Goal: Transaction & Acquisition: Purchase product/service

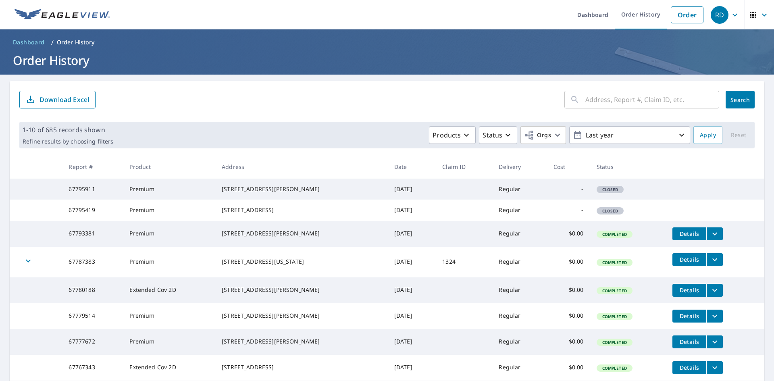
drag, startPoint x: 283, startPoint y: 217, endPoint x: 222, endPoint y: 220, distance: 61.3
click at [222, 214] on div "[STREET_ADDRESS]" at bounding box center [302, 210] width 160 height 8
copy div "1324 Lakeshore Drive"
click at [671, 12] on link "Order" at bounding box center [687, 14] width 33 height 17
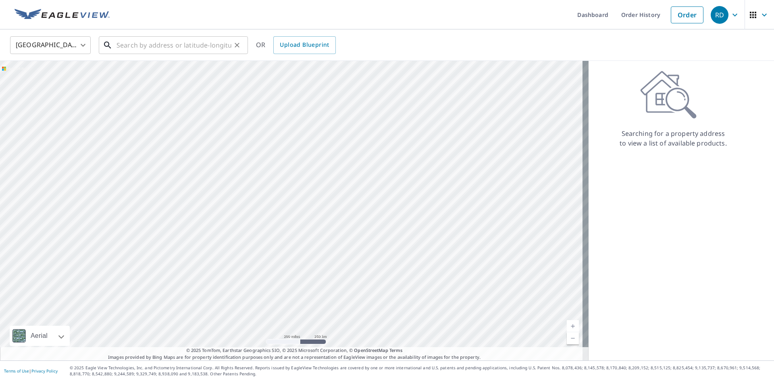
click at [230, 41] on input "text" at bounding box center [173, 45] width 115 height 23
paste input "1324 Lakeshore Drive"
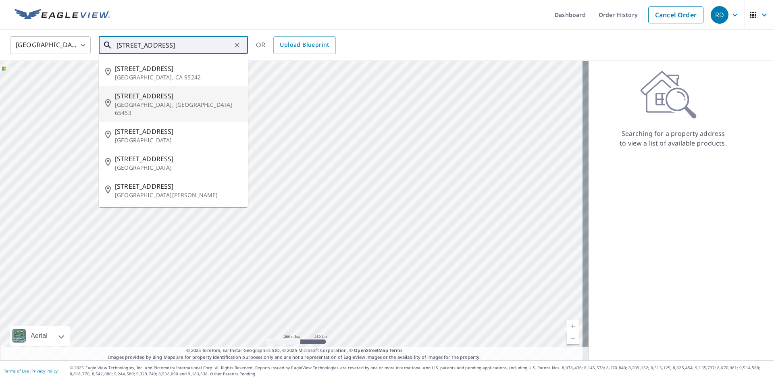
click at [179, 101] on p "Cuba, MO 65453" at bounding box center [178, 109] width 127 height 16
type input "1324 Lakeshore Dr Cuba, MO 65453"
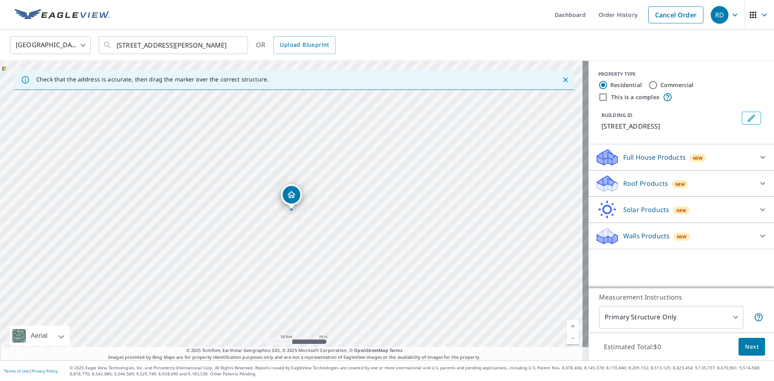
click at [709, 189] on div "Roof Products New" at bounding box center [674, 183] width 158 height 19
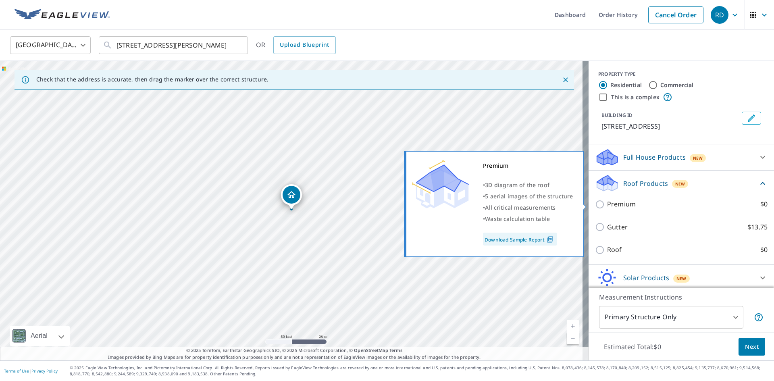
click at [661, 203] on label "Premium $0" at bounding box center [687, 204] width 160 height 10
click at [607, 203] on input "Premium $0" at bounding box center [601, 205] width 12 height 10
checkbox input "true"
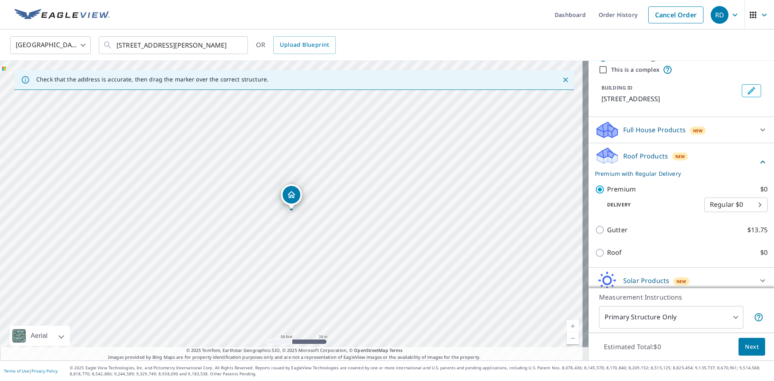
scroll to position [60, 0]
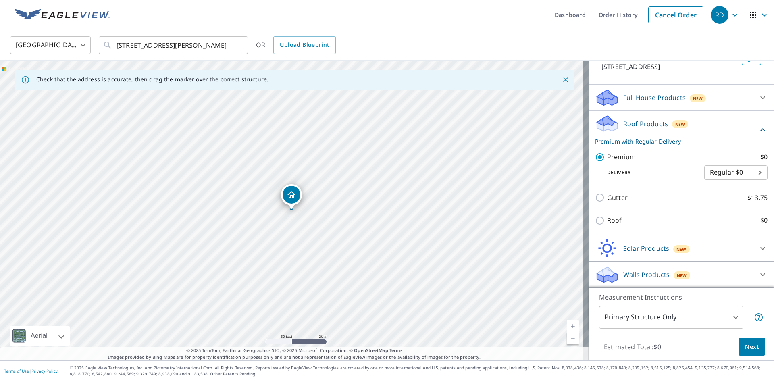
click at [746, 350] on span "Next" at bounding box center [752, 347] width 14 height 10
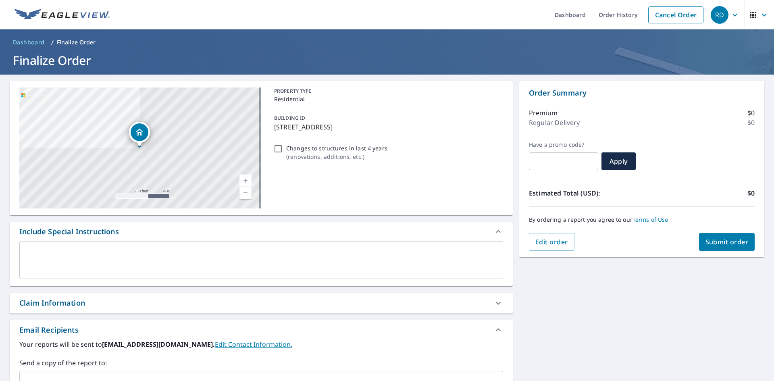
click at [734, 243] on span "Submit order" at bounding box center [726, 241] width 43 height 9
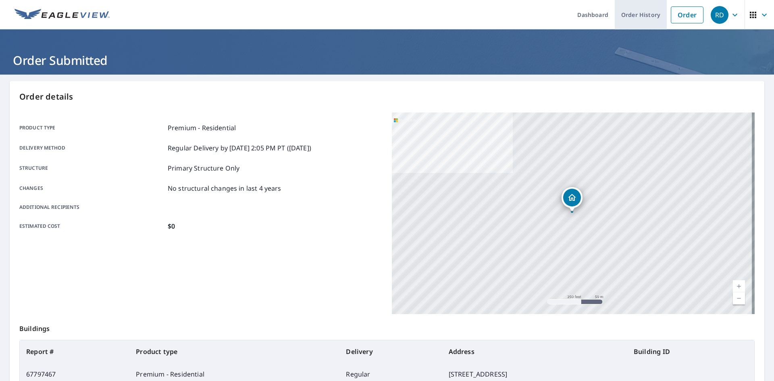
click at [630, 17] on link "Order History" at bounding box center [641, 14] width 52 height 29
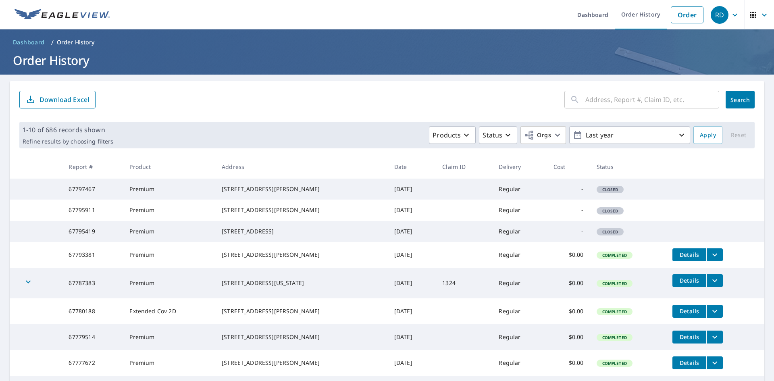
click at [607, 104] on input "text" at bounding box center [652, 99] width 134 height 23
paste input "1214 Golfview"
type input "1214 Golfview"
click at [745, 100] on button "Search" at bounding box center [740, 100] width 29 height 18
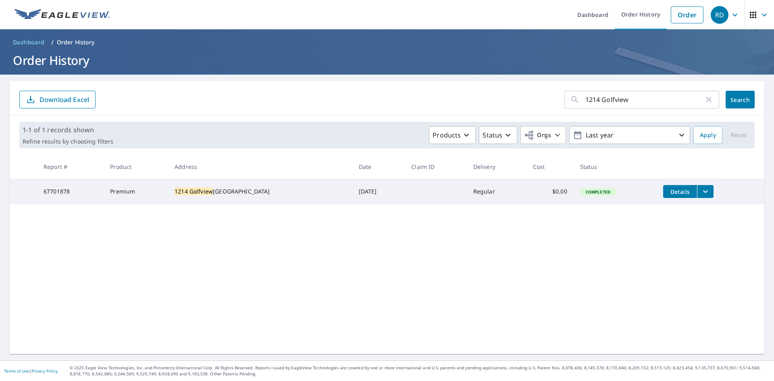
click at [701, 193] on icon "filesDropdownBtn-67701878" at bounding box center [706, 192] width 10 height 10
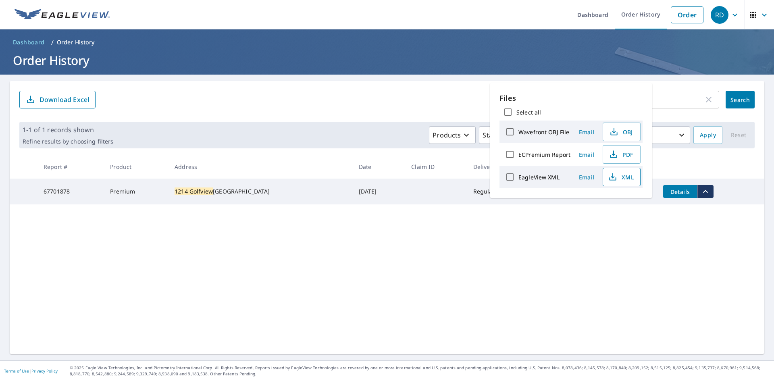
click at [617, 179] on icon "button" at bounding box center [613, 177] width 10 height 10
click at [622, 155] on span "PDF" at bounding box center [621, 155] width 26 height 10
drag, startPoint x: 393, startPoint y: 309, endPoint x: 388, endPoint y: 306, distance: 5.8
click at [393, 309] on div "1214 Golfview ​ Search Download Excel 1-1 of 1 records shown Refine results by …" at bounding box center [387, 217] width 755 height 273
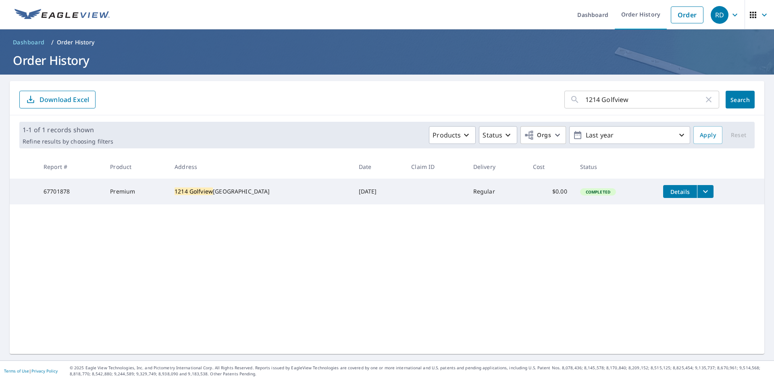
click at [704, 100] on icon "button" at bounding box center [709, 100] width 10 height 10
click at [732, 100] on span "Search" at bounding box center [740, 100] width 16 height 8
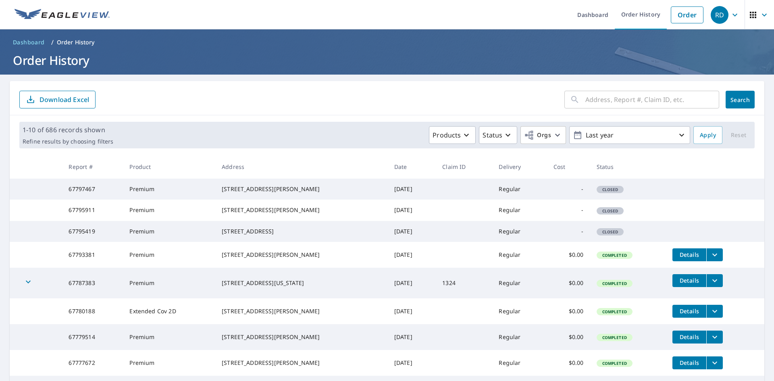
click at [607, 95] on input "text" at bounding box center [652, 99] width 134 height 23
paste input "2597 State Highwa"
type input "2597 State Highwa"
click at [732, 98] on span "Search" at bounding box center [740, 100] width 16 height 8
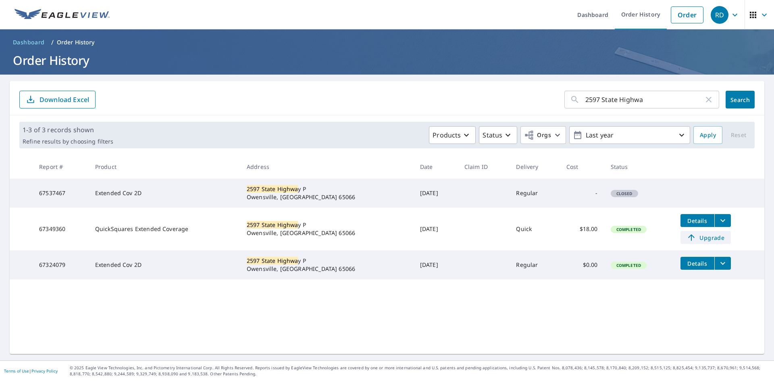
click at [688, 233] on span "Upgrade" at bounding box center [705, 238] width 41 height 10
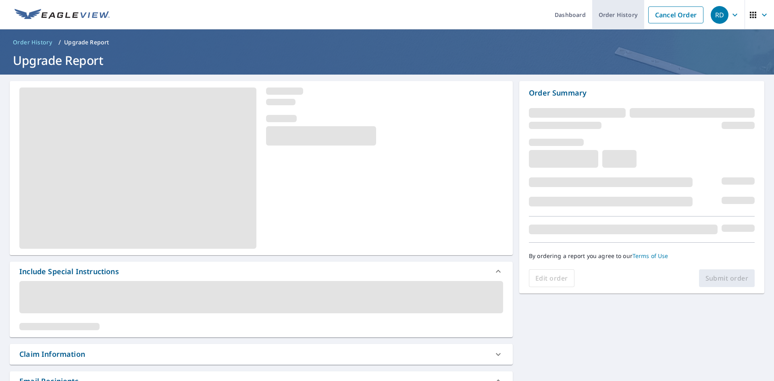
click at [609, 17] on link "Order History" at bounding box center [618, 14] width 52 height 29
click at [605, 17] on link "Order History" at bounding box center [618, 14] width 52 height 29
click at [566, 12] on link "Dashboard" at bounding box center [570, 14] width 44 height 29
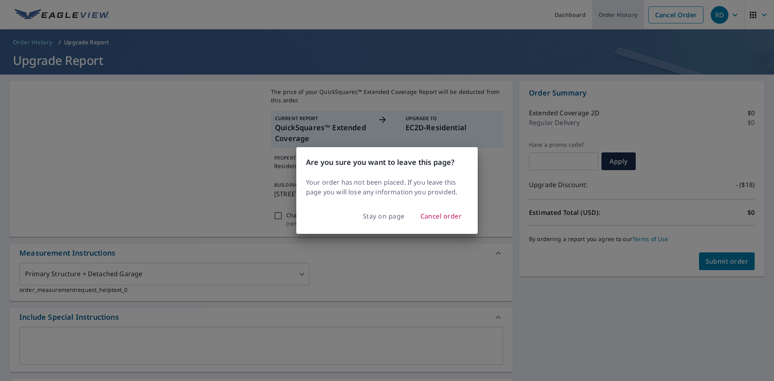
click at [615, 22] on div "Are you sure you want to leave this page? Your order has not been placed. If yo…" at bounding box center [387, 190] width 774 height 381
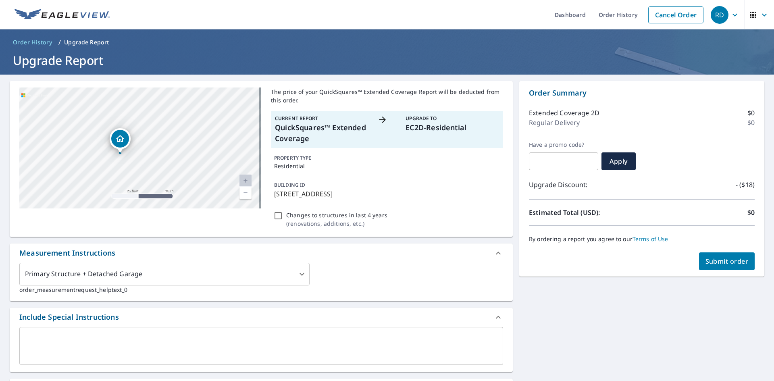
click at [732, 261] on span "Submit order" at bounding box center [726, 261] width 43 height 9
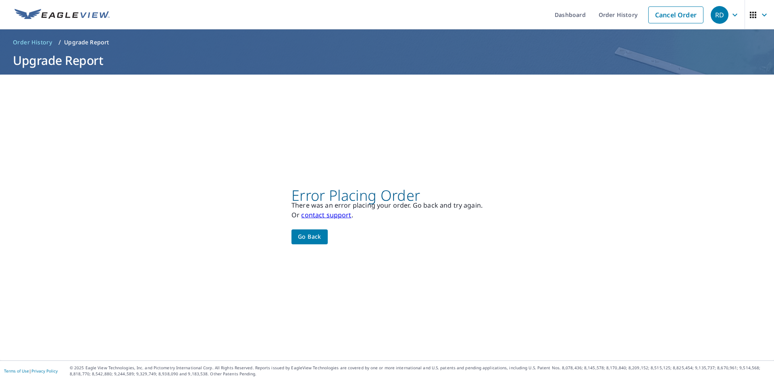
click at [312, 237] on span "Go back" at bounding box center [309, 237] width 23 height 10
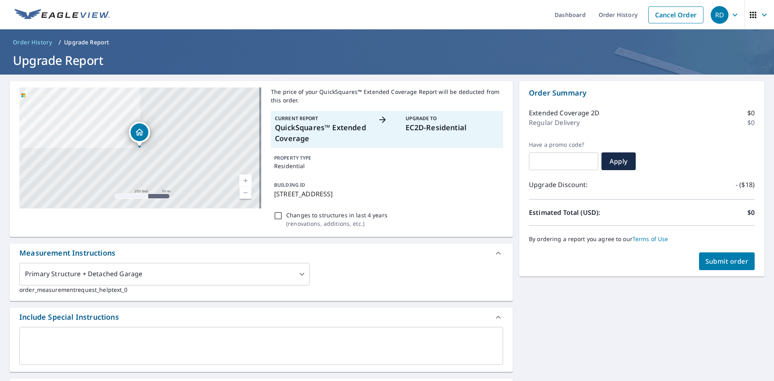
click at [699, 266] on button "Submit order" at bounding box center [727, 261] width 56 height 18
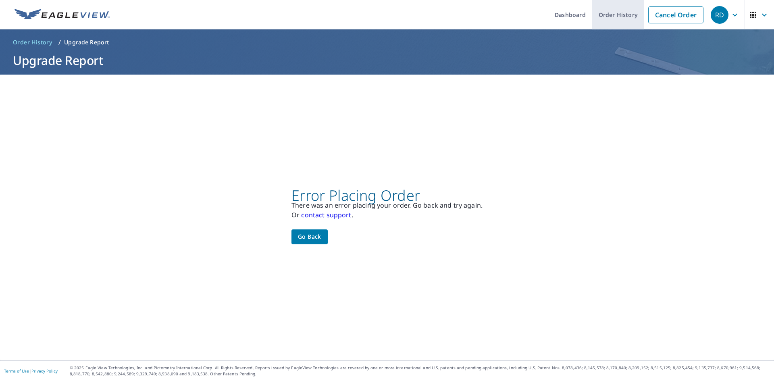
click at [613, 19] on link "Order History" at bounding box center [618, 14] width 52 height 29
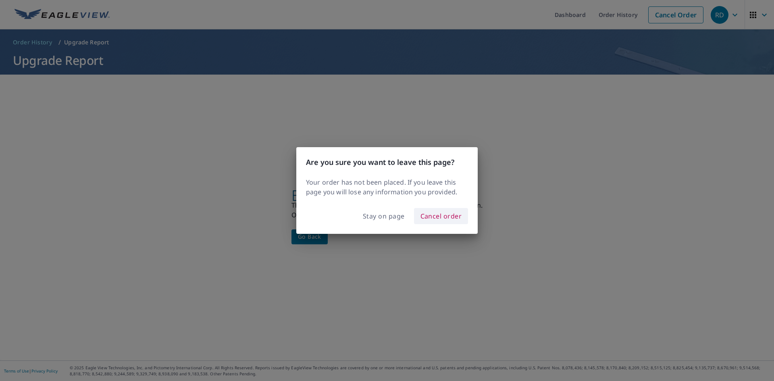
click at [424, 215] on span "Cancel order" at bounding box center [441, 215] width 42 height 11
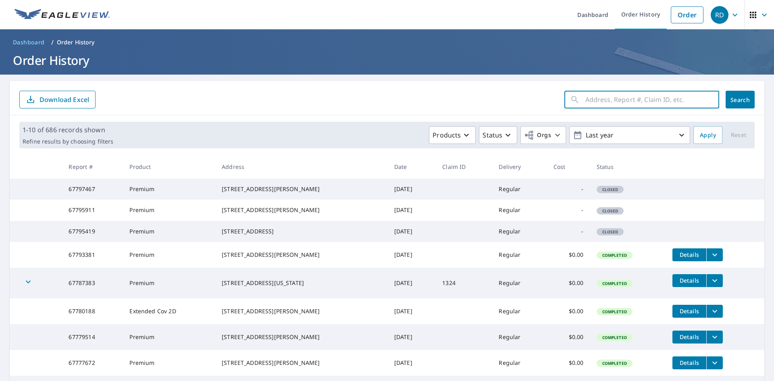
paste input "2597 State Highwa"
type input "2597 State Highwa"
click at [746, 104] on button "Search" at bounding box center [740, 100] width 29 height 18
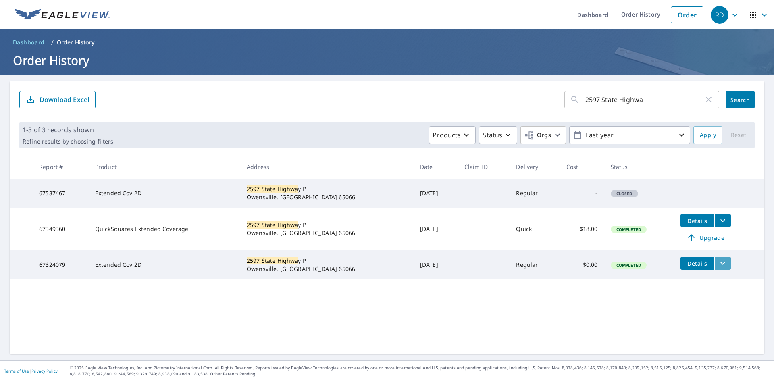
click at [718, 265] on icon "filesDropdownBtn-67324079" at bounding box center [723, 263] width 10 height 10
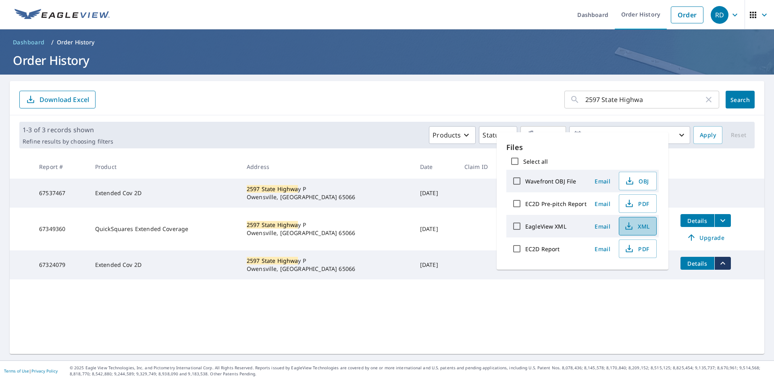
click at [635, 228] on span "XML" at bounding box center [637, 226] width 26 height 10
click at [671, 17] on link "Order" at bounding box center [687, 14] width 33 height 17
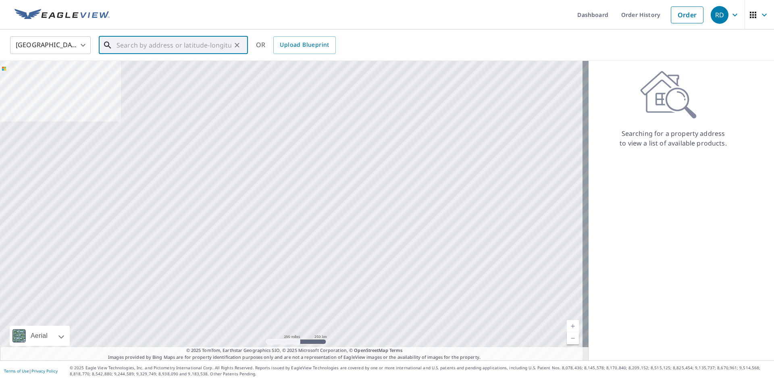
click at [189, 48] on input "text" at bounding box center [173, 45] width 115 height 23
paste input "[STREET_ADDRESS],"
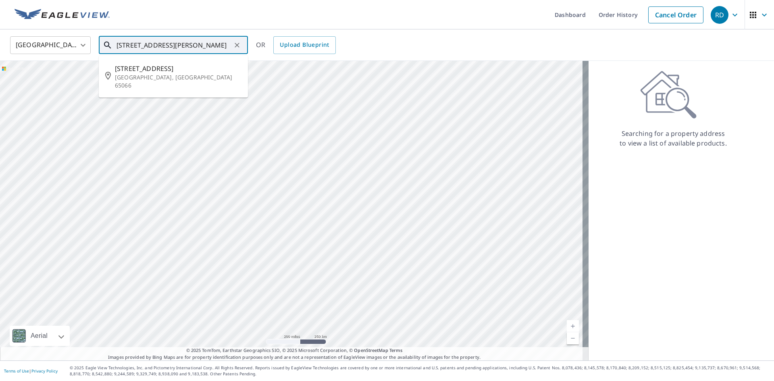
click at [180, 69] on span "[STREET_ADDRESS]" at bounding box center [178, 69] width 127 height 10
type input "[STREET_ADDRESS]"
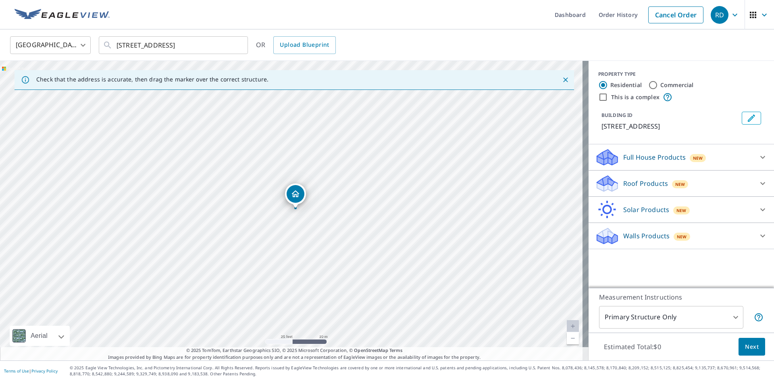
drag, startPoint x: 303, startPoint y: 225, endPoint x: 265, endPoint y: 227, distance: 38.3
click at [265, 227] on div "[STREET_ADDRESS]" at bounding box center [294, 210] width 588 height 299
click at [720, 165] on div "Full House Products New" at bounding box center [674, 157] width 158 height 19
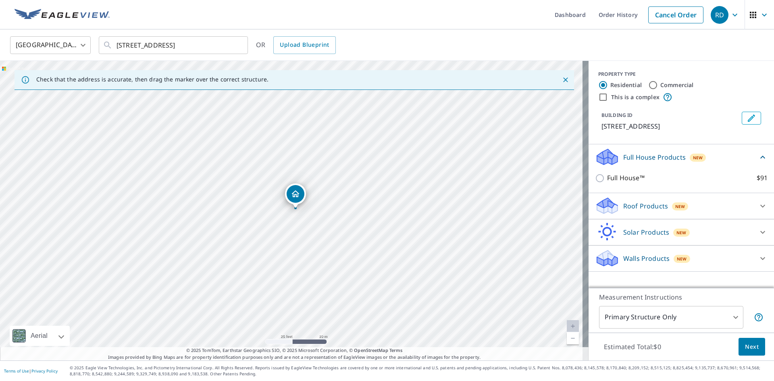
click at [727, 166] on div "Full House Products New" at bounding box center [676, 157] width 163 height 19
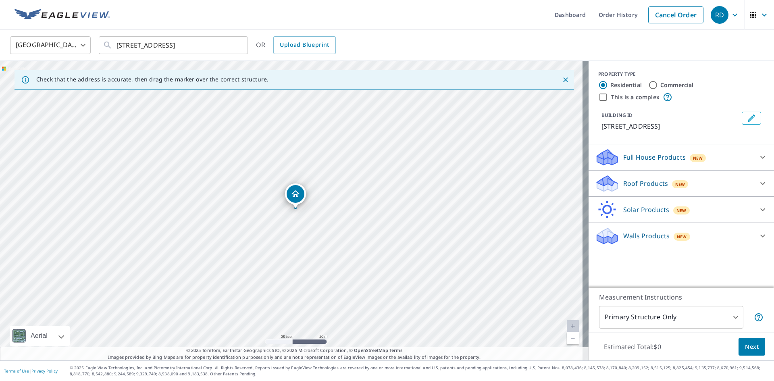
click at [714, 191] on div "Roof Products New" at bounding box center [674, 183] width 158 height 19
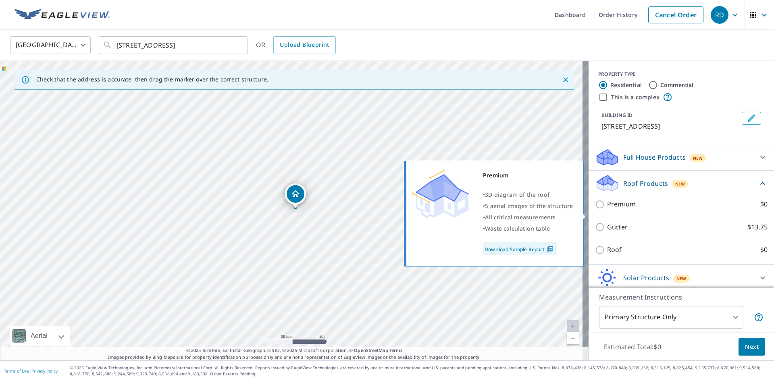
click at [597, 209] on input "Premium $0" at bounding box center [601, 205] width 12 height 10
checkbox input "true"
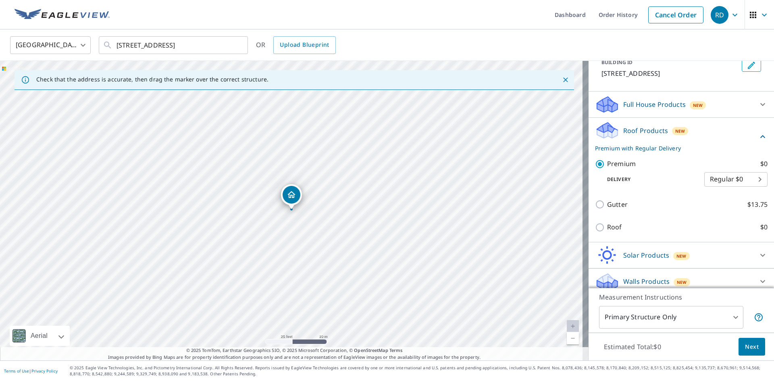
scroll to position [69, 0]
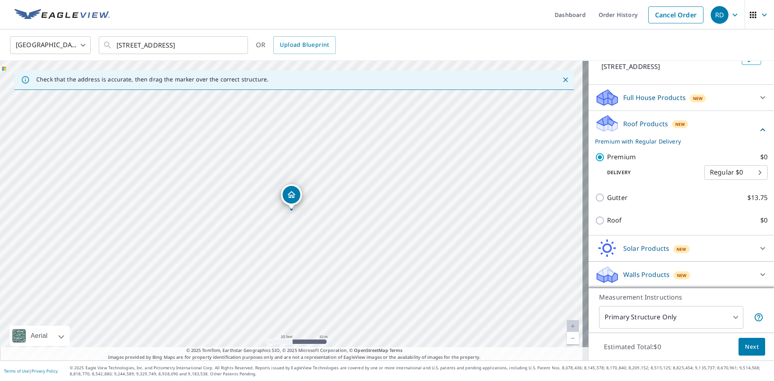
click at [746, 347] on span "Next" at bounding box center [752, 347] width 14 height 10
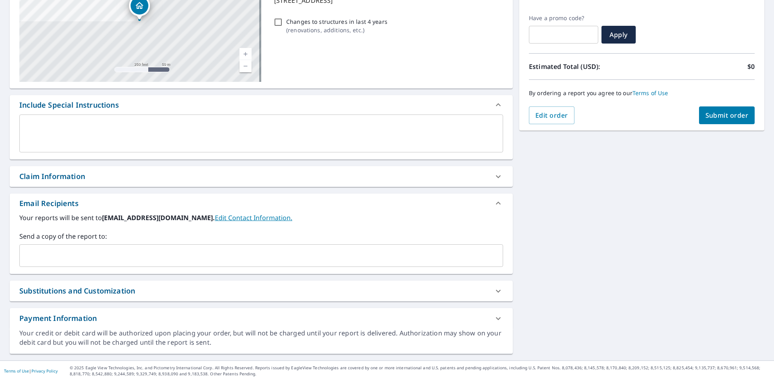
click at [705, 114] on span "Submit order" at bounding box center [726, 115] width 43 height 9
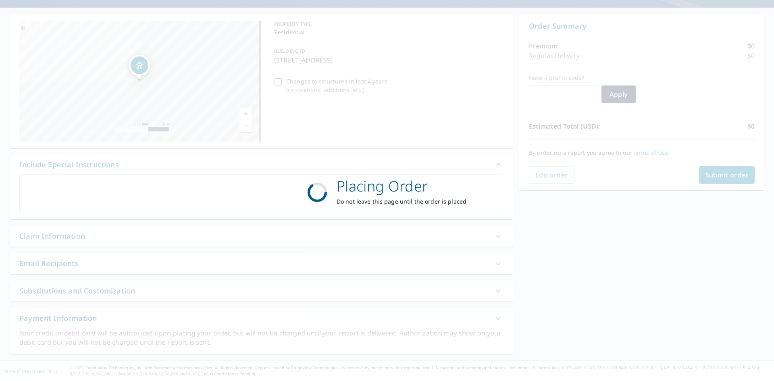
scroll to position [67, 0]
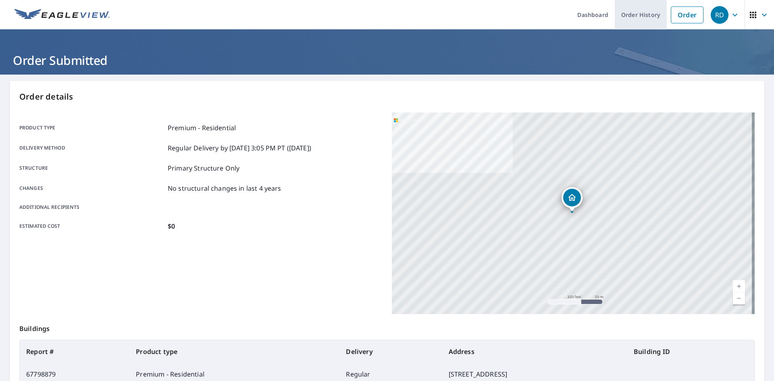
drag, startPoint x: 646, startPoint y: 15, endPoint x: 641, endPoint y: 17, distance: 5.2
click at [646, 15] on link "Order History" at bounding box center [641, 14] width 52 height 29
